Goal: Find specific page/section: Find specific page/section

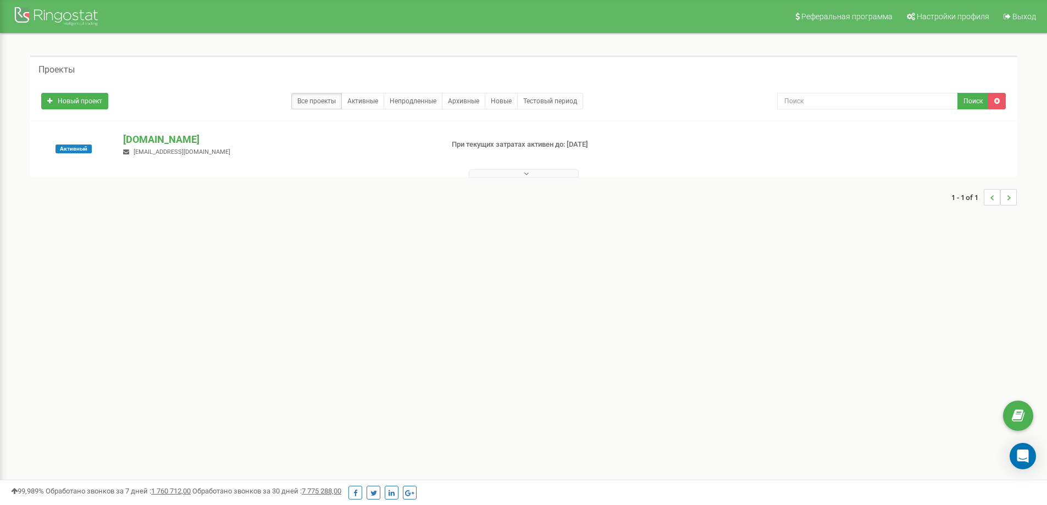
click at [500, 172] on button at bounding box center [524, 173] width 110 height 8
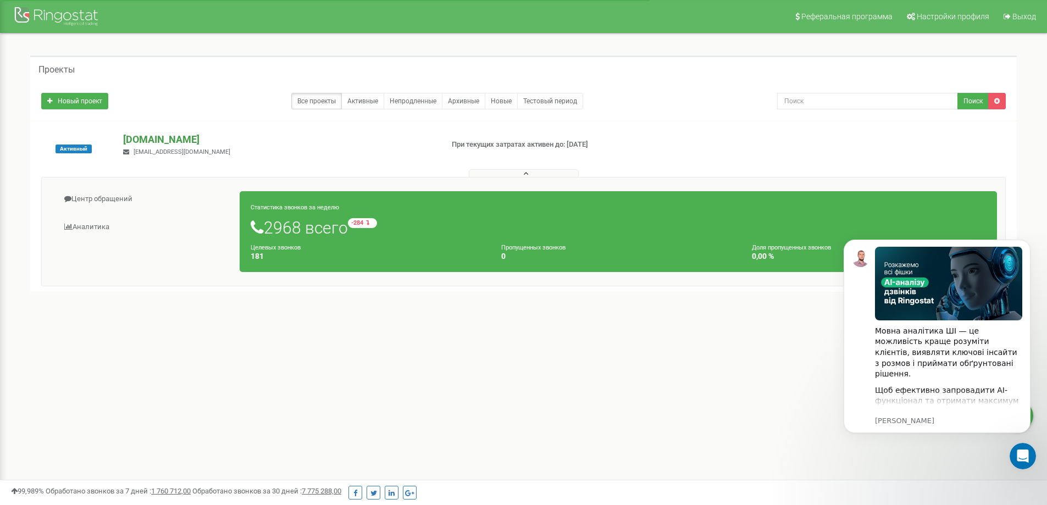
click at [171, 136] on p "[DOMAIN_NAME]" at bounding box center [278, 139] width 310 height 14
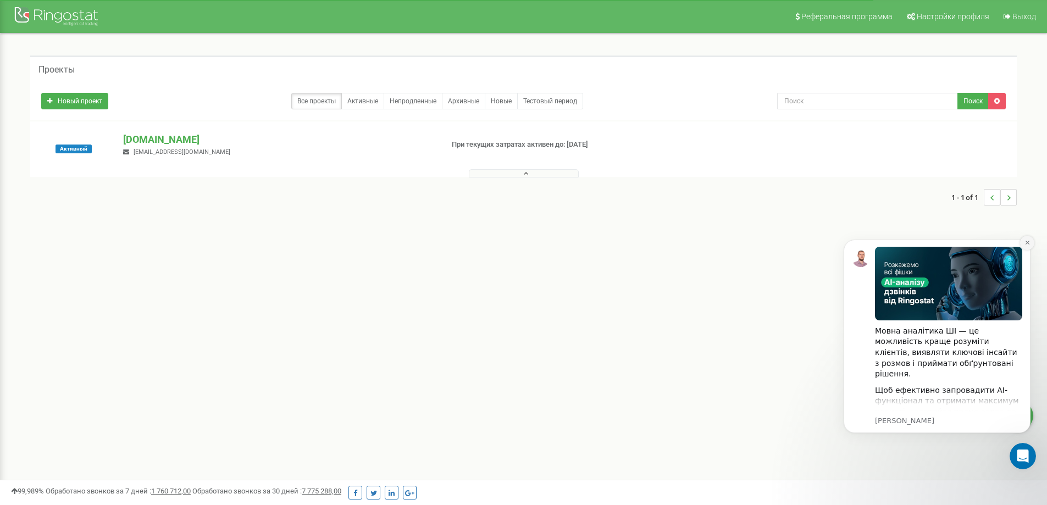
click at [1027, 244] on icon "Dismiss notification" at bounding box center [1027, 243] width 6 height 6
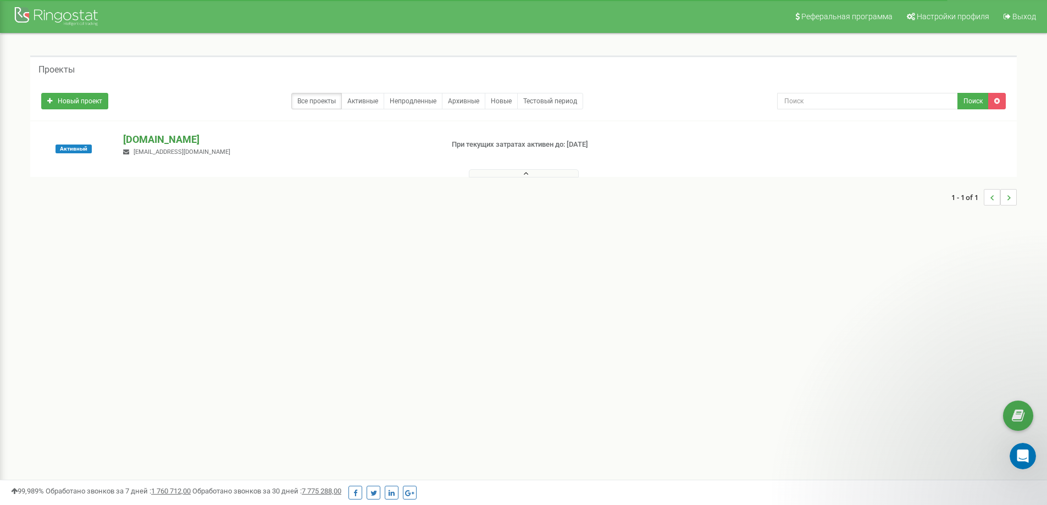
click at [208, 142] on p "[DOMAIN_NAME]" at bounding box center [278, 139] width 310 height 14
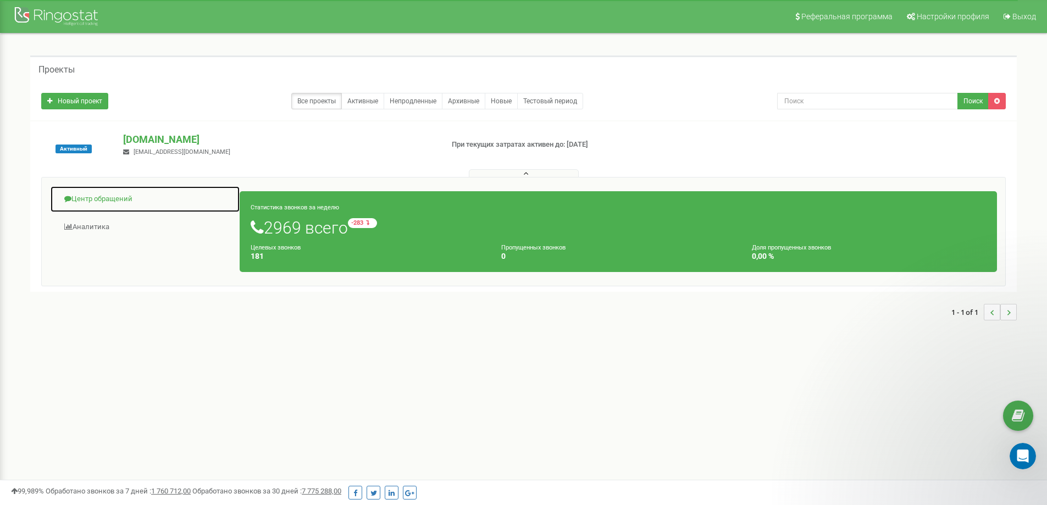
click at [110, 204] on link "Центр обращений" at bounding box center [145, 199] width 190 height 27
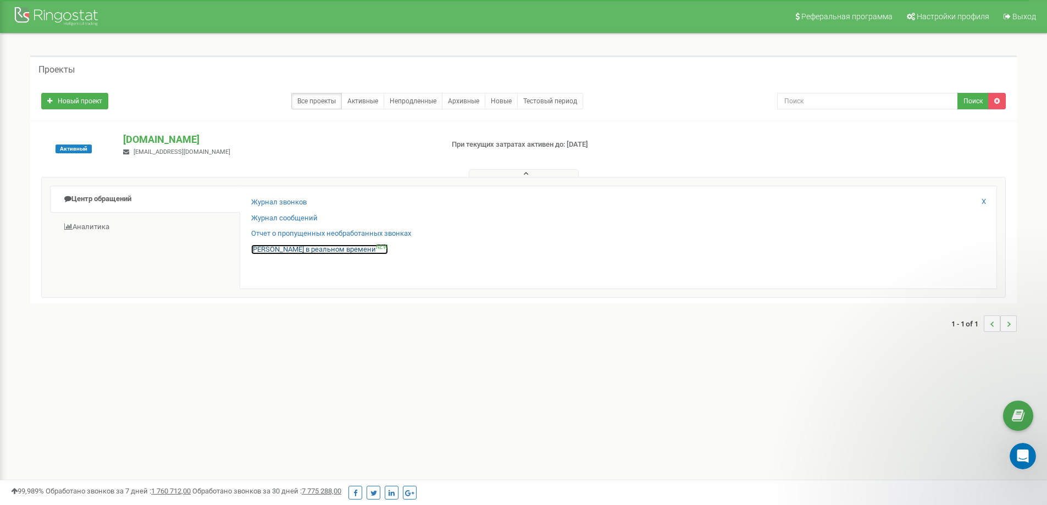
click at [330, 250] on link "Звонки в реальном времени NEW" at bounding box center [319, 249] width 137 height 10
